Goal: Task Accomplishment & Management: Use online tool/utility

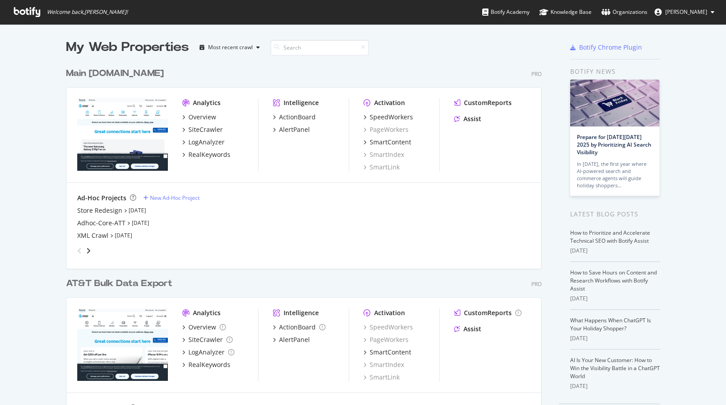
scroll to position [405, 726]
click at [295, 50] on input at bounding box center [320, 48] width 98 height 16
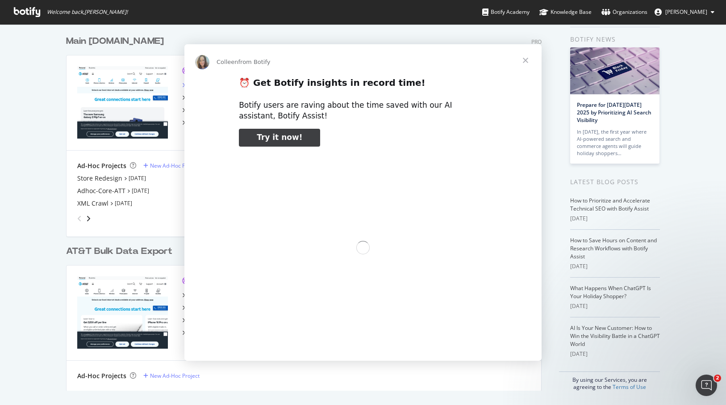
scroll to position [0, 0]
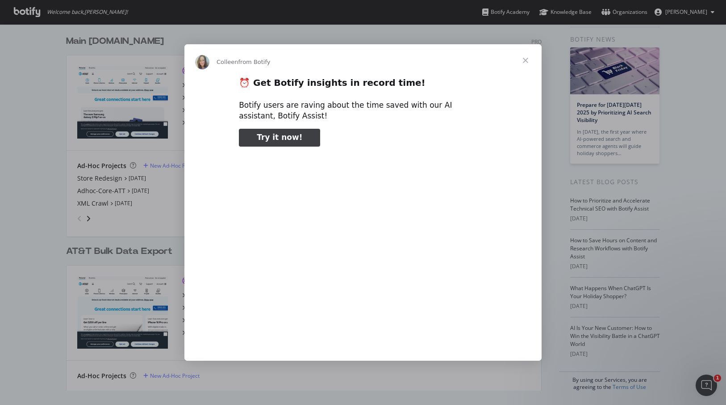
click at [522, 62] on span "Close" at bounding box center [526, 60] width 32 height 32
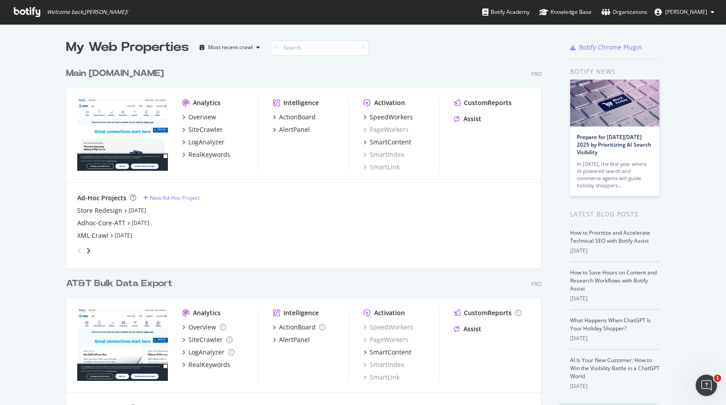
click at [695, 16] on button "[PERSON_NAME]" at bounding box center [685, 12] width 74 height 14
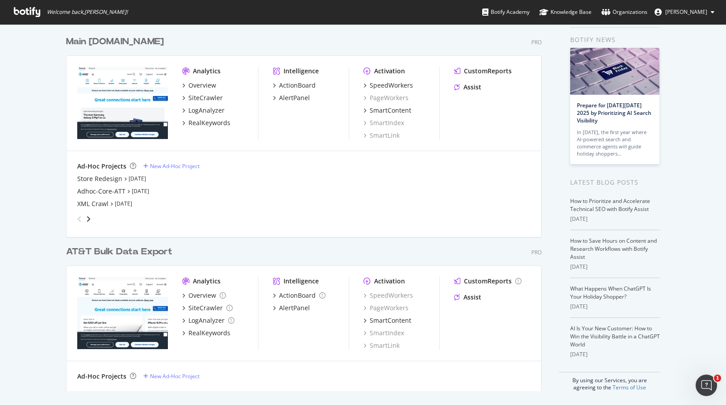
scroll to position [32, 0]
click at [204, 98] on div "SiteCrawler" at bounding box center [206, 97] width 34 height 9
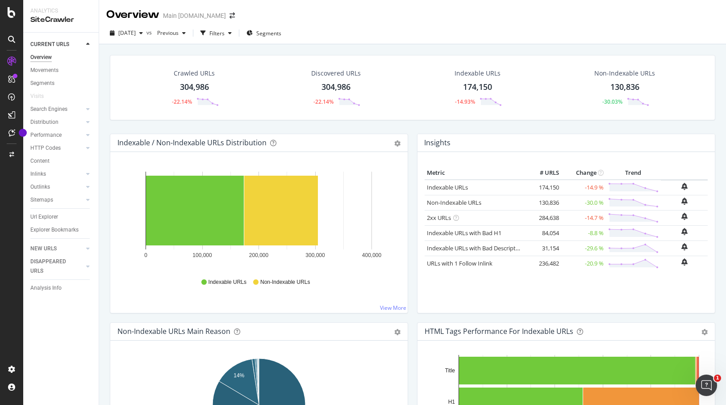
click at [84, 132] on div "Performance" at bounding box center [64, 135] width 68 height 13
click at [87, 136] on icon at bounding box center [88, 134] width 4 height 5
click at [88, 123] on icon at bounding box center [88, 121] width 4 height 5
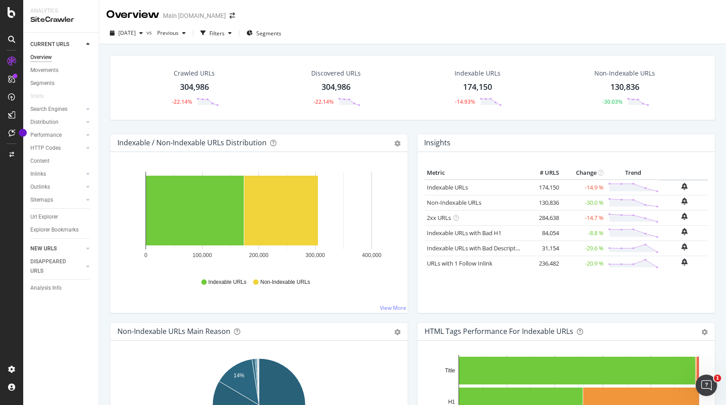
click at [80, 247] on div at bounding box center [79, 248] width 9 height 9
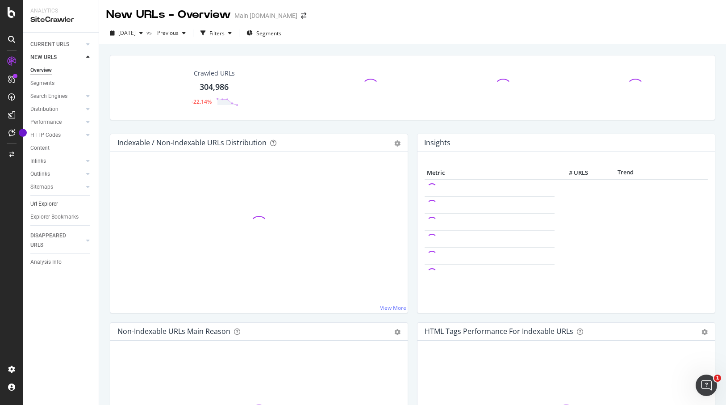
click at [62, 204] on link "Url Explorer" at bounding box center [61, 203] width 62 height 9
